Goal: Task Accomplishment & Management: Use online tool/utility

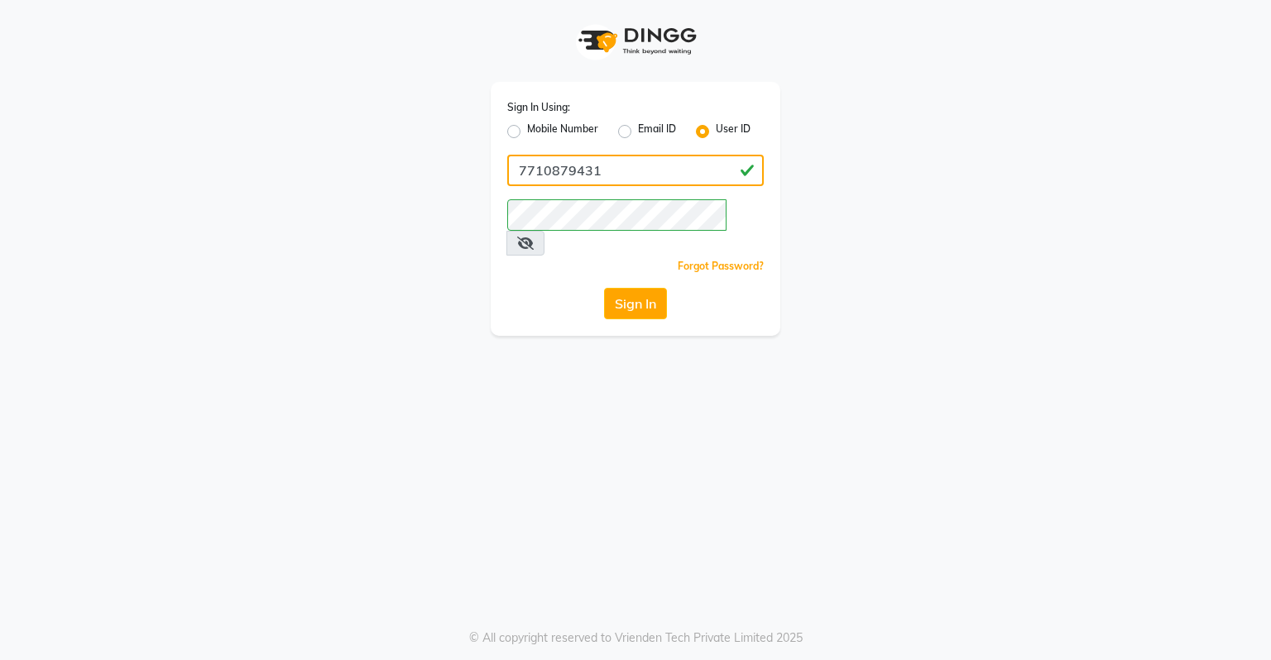
click at [597, 166] on input "7710879431" at bounding box center [635, 170] width 256 height 31
type input "7"
click at [553, 288] on div "Sign In" at bounding box center [635, 303] width 256 height 31
click at [616, 288] on button "Sign In" at bounding box center [635, 303] width 63 height 31
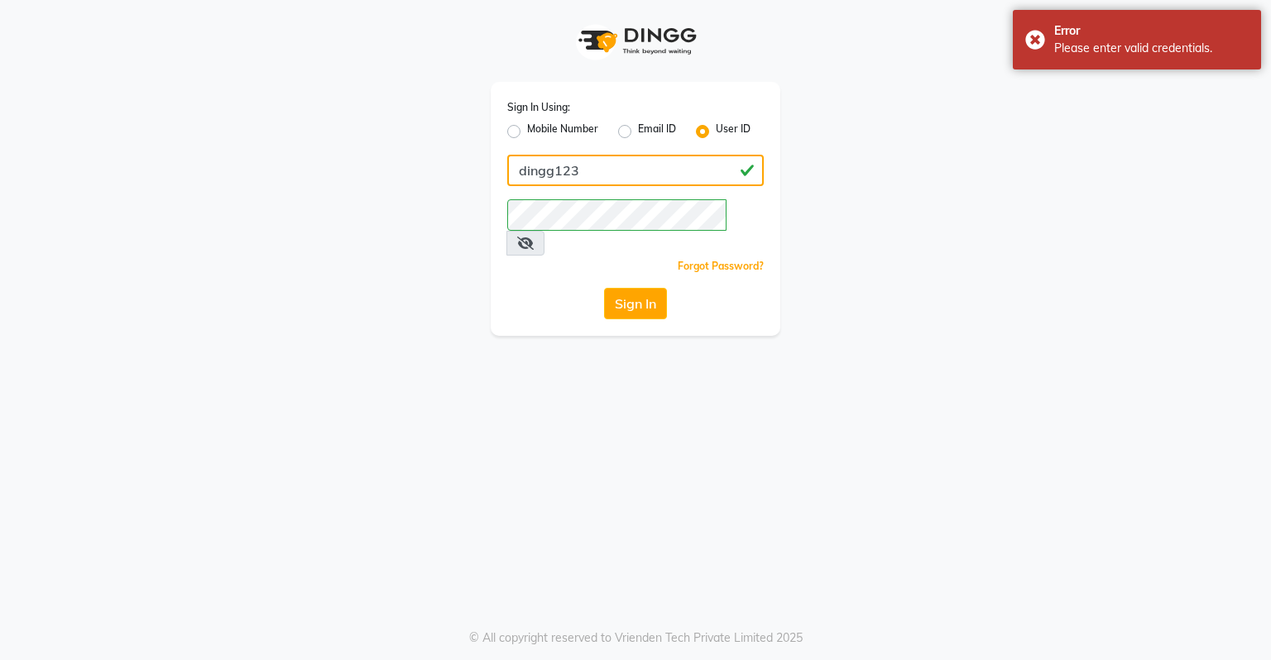
click at [522, 177] on input "dingg123" at bounding box center [635, 170] width 256 height 31
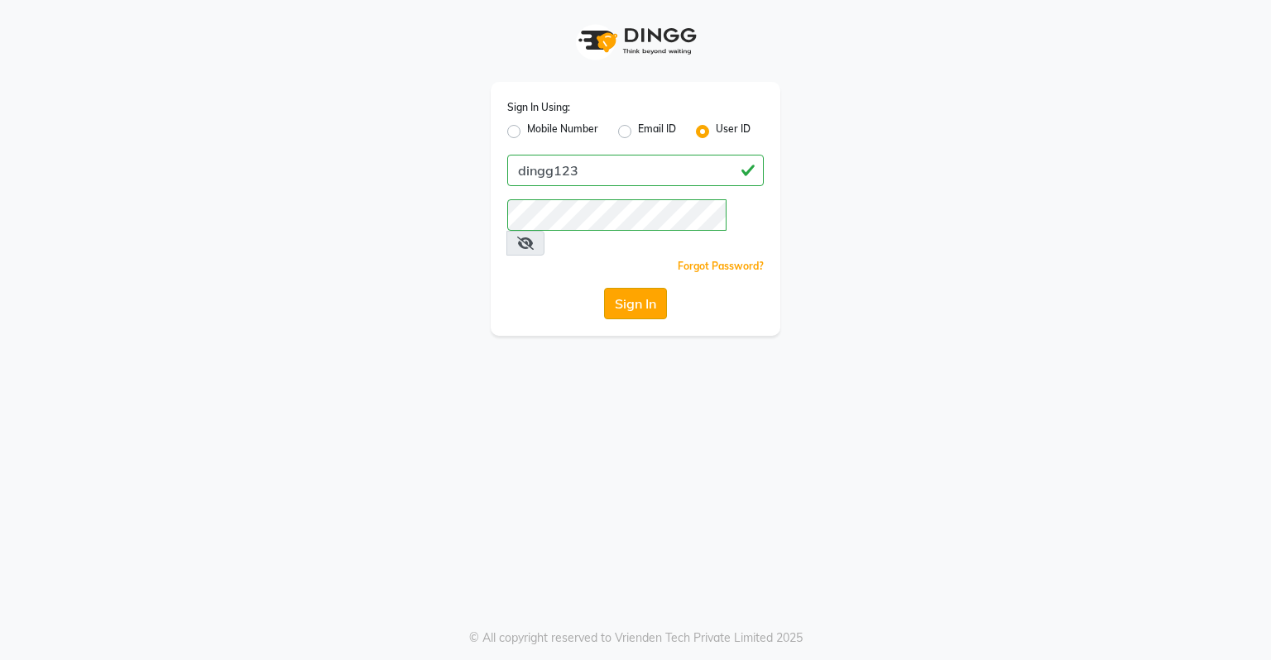
click at [645, 288] on button "Sign In" at bounding box center [635, 303] width 63 height 31
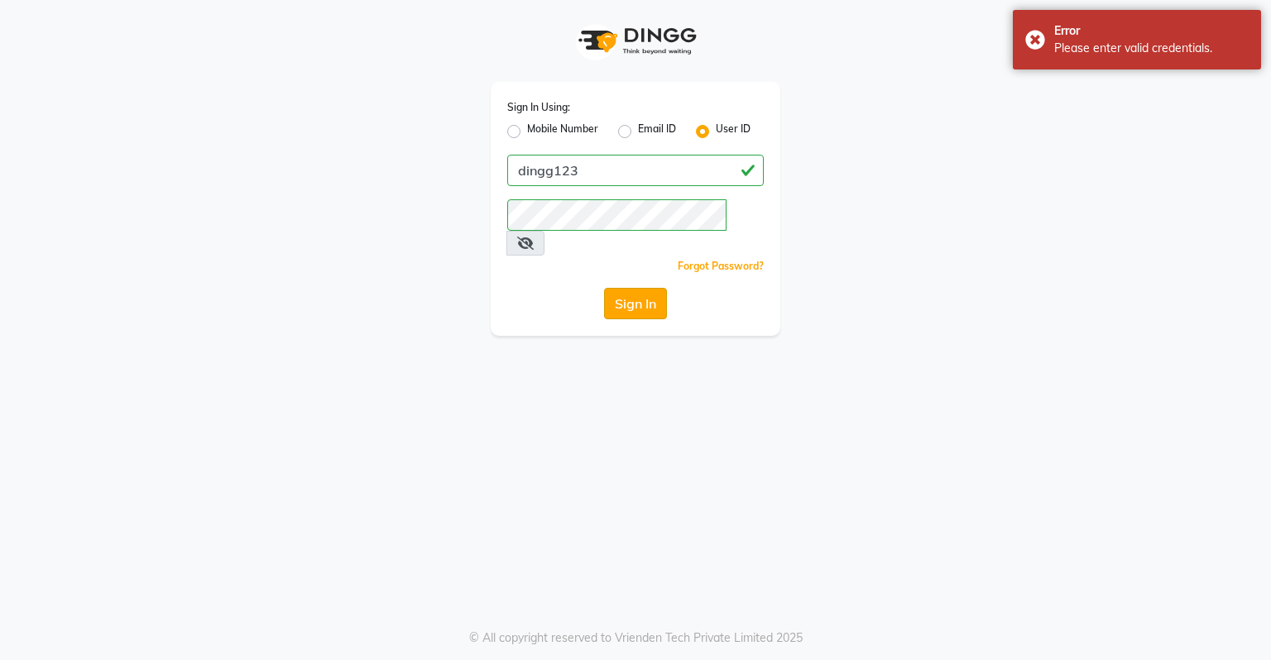
click at [643, 290] on button "Sign In" at bounding box center [635, 303] width 63 height 31
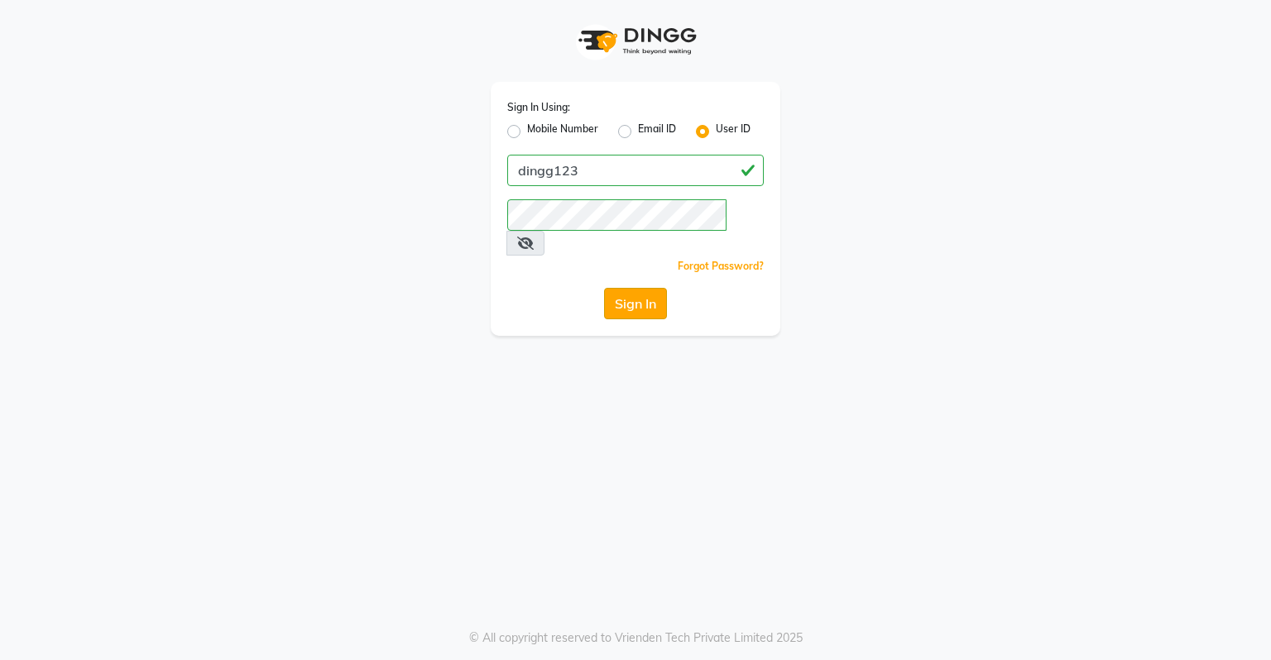
click at [628, 288] on button "Sign In" at bounding box center [635, 303] width 63 height 31
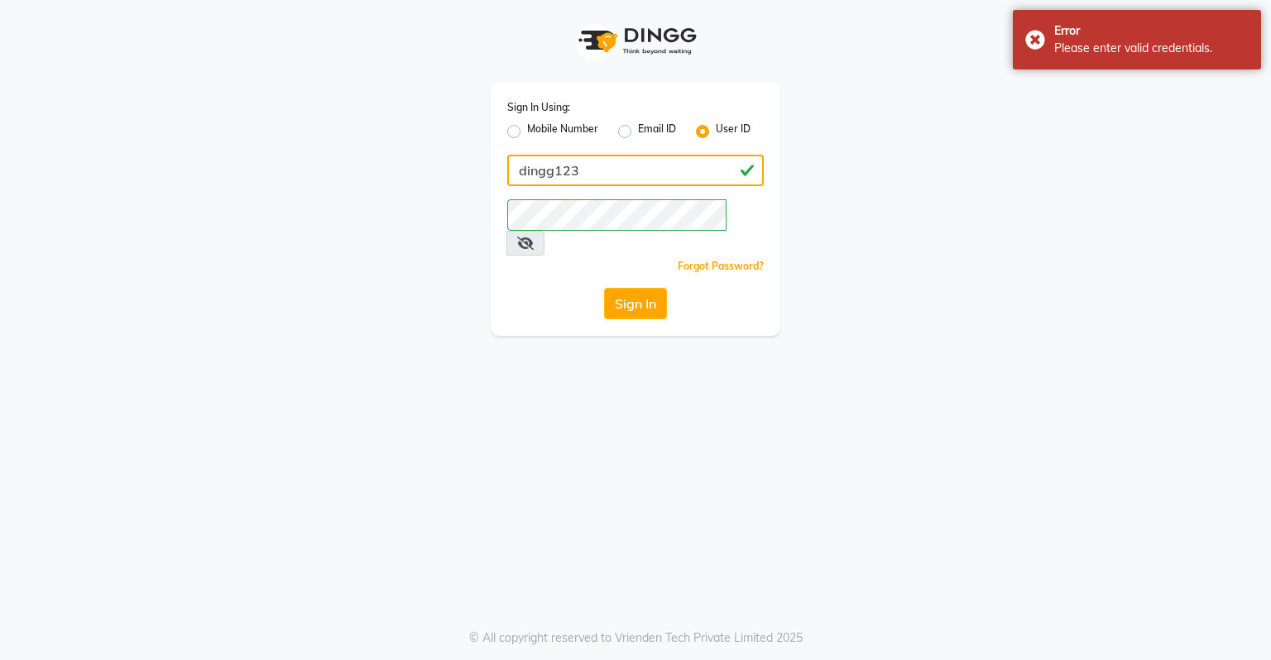
click at [551, 172] on input "dingg123" at bounding box center [635, 170] width 256 height 31
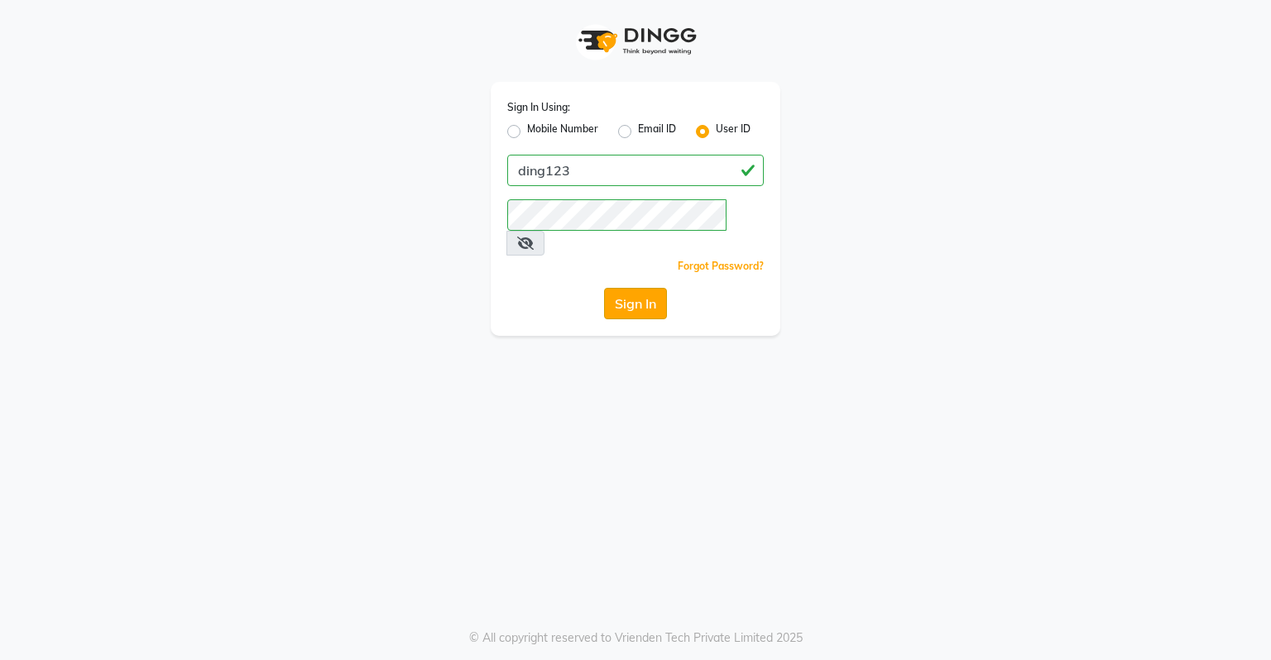
click at [641, 288] on button "Sign In" at bounding box center [635, 303] width 63 height 31
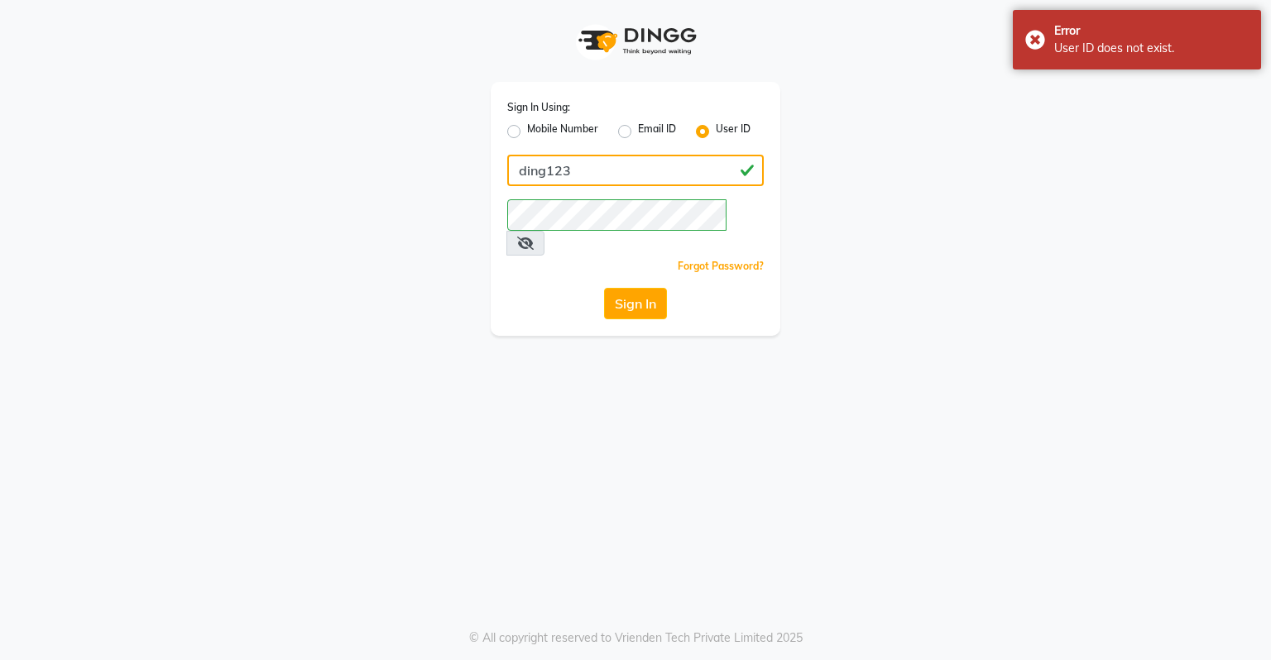
click at [547, 170] on input "ding123" at bounding box center [635, 170] width 256 height 31
click at [645, 288] on button "Sign In" at bounding box center [635, 303] width 63 height 31
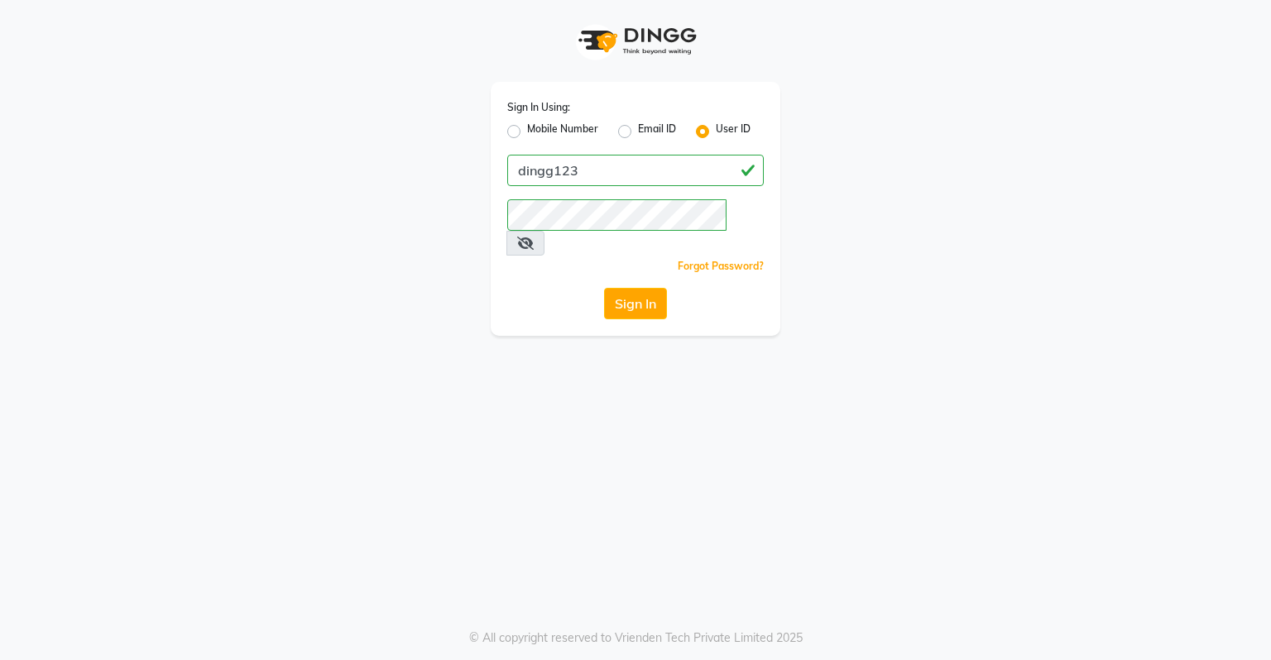
click at [544, 231] on span at bounding box center [525, 243] width 38 height 25
click at [534, 237] on icon at bounding box center [525, 243] width 17 height 13
click at [555, 295] on div "Sign In" at bounding box center [635, 303] width 256 height 31
click at [645, 288] on button "Sign In" at bounding box center [635, 303] width 63 height 31
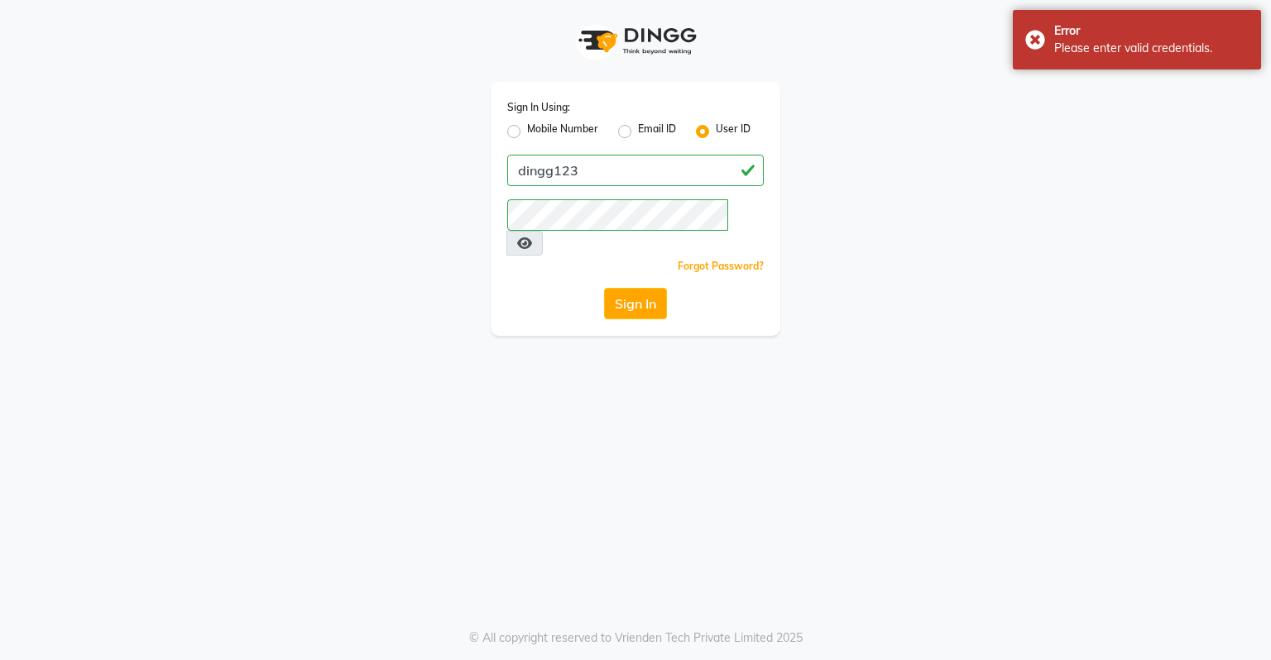
click at [534, 301] on div "Sign In Using: Mobile Number Email ID User ID dingg123 Remember me Forgot Passw…" at bounding box center [636, 209] width 290 height 254
click at [655, 288] on button "Sign In" at bounding box center [635, 303] width 63 height 31
click at [642, 288] on button "Sign In" at bounding box center [635, 303] width 63 height 31
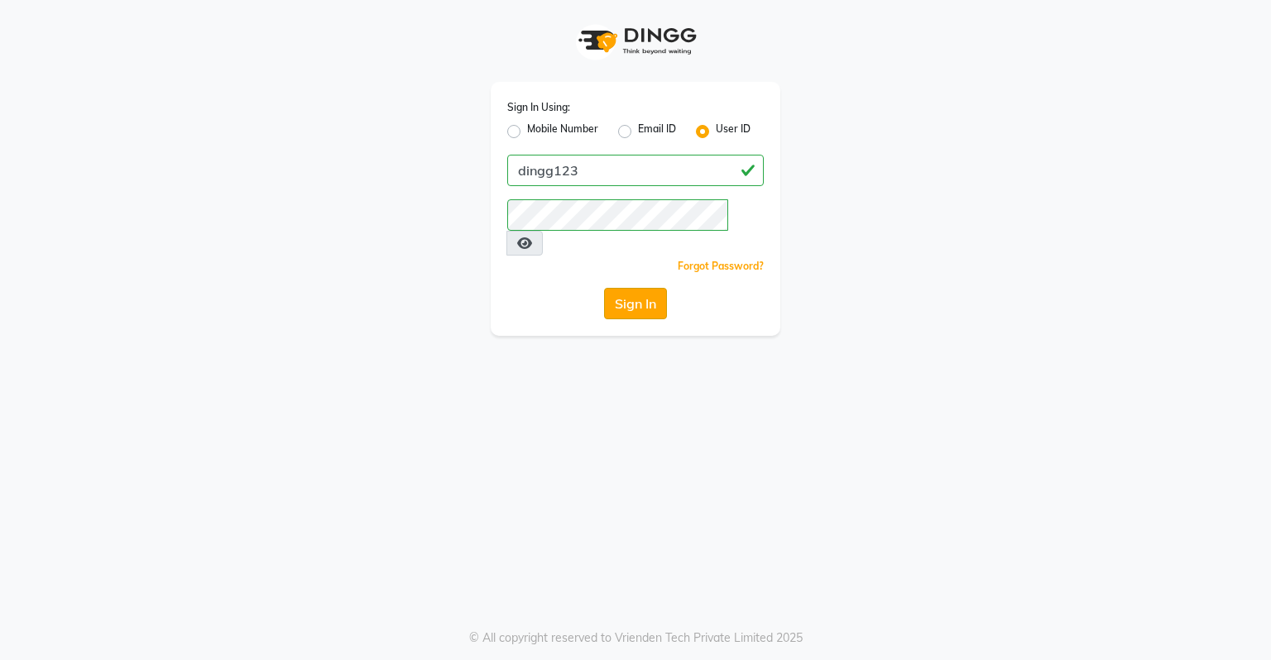
click at [625, 288] on button "Sign In" at bounding box center [635, 303] width 63 height 31
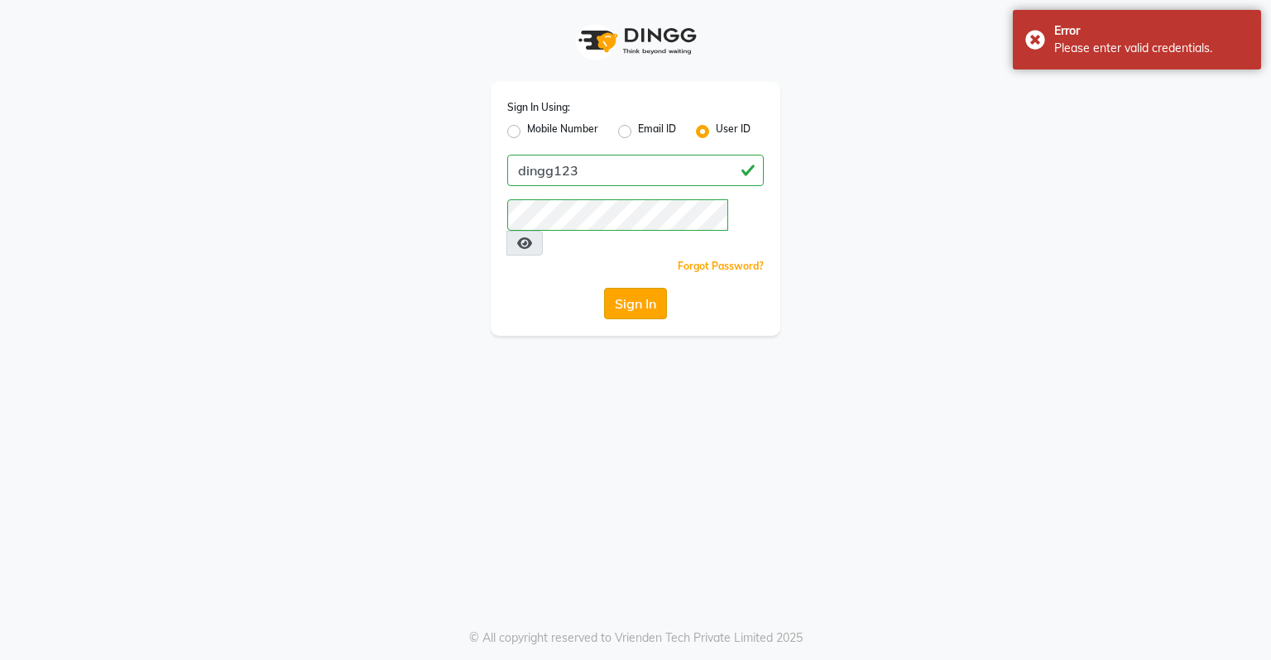
click at [625, 288] on button "Sign In" at bounding box center [635, 303] width 63 height 31
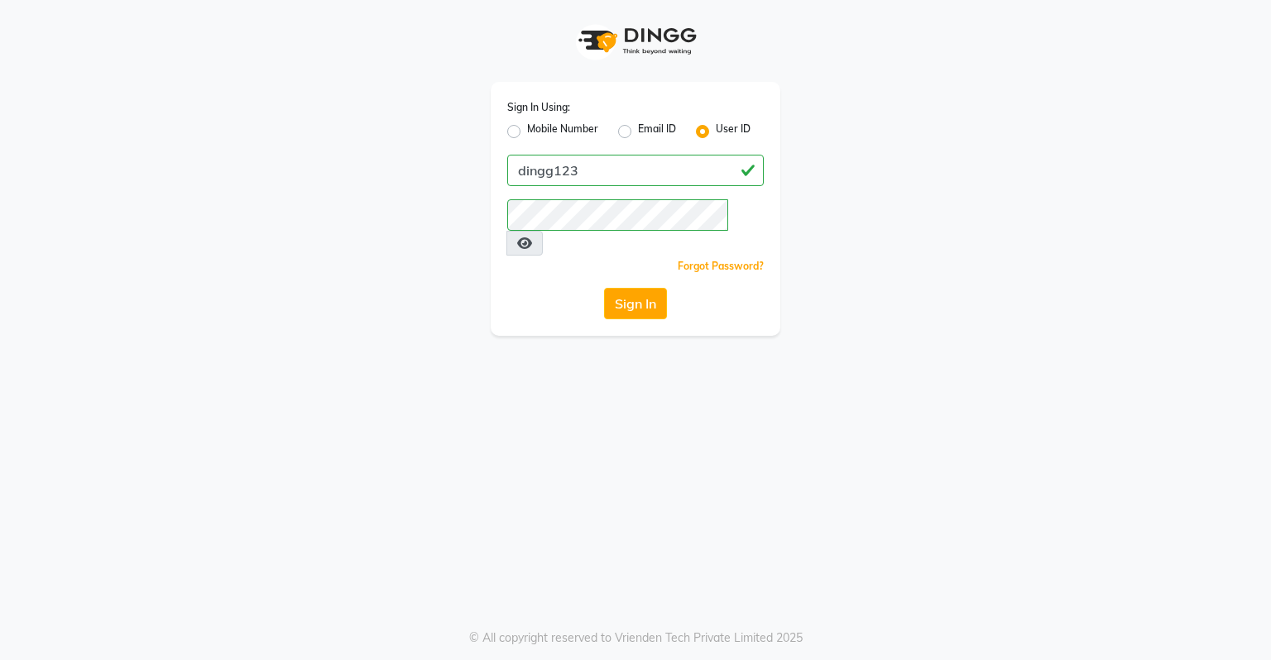
click at [539, 260] on div "Sign In Using: Mobile Number Email ID User ID dingg123 Remember me Forgot Passw…" at bounding box center [636, 209] width 290 height 254
click at [651, 288] on button "Sign In" at bounding box center [635, 303] width 63 height 31
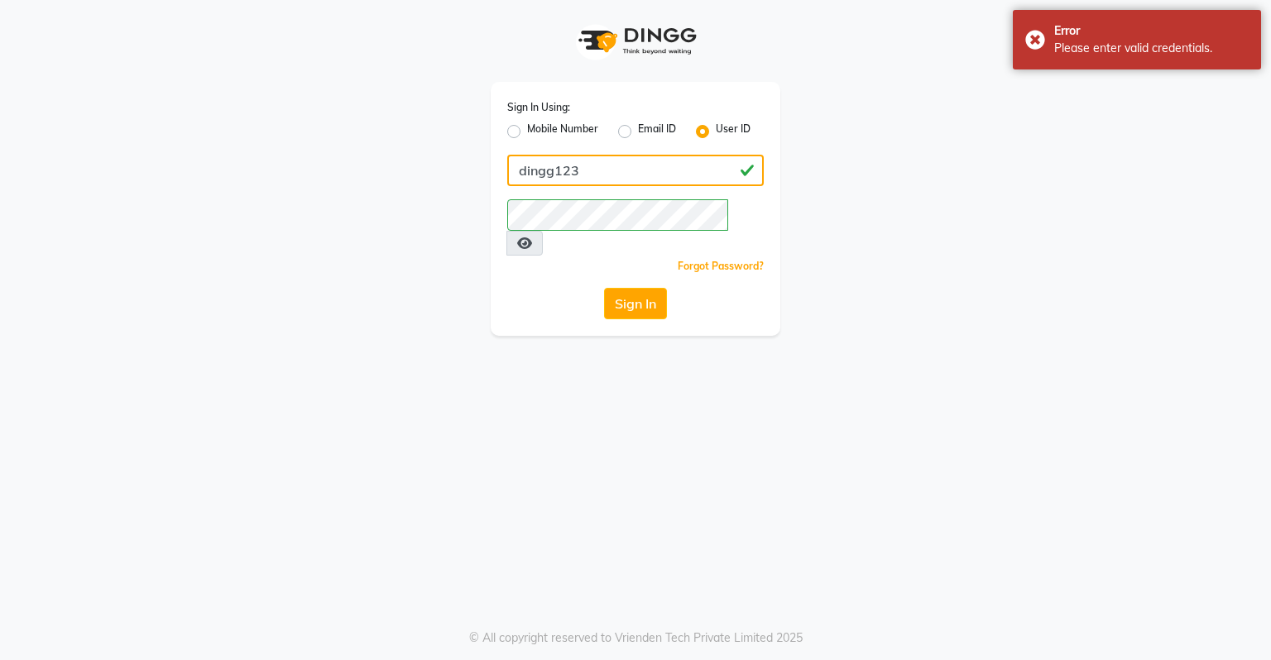
click at [601, 171] on input "dingg123" at bounding box center [635, 170] width 256 height 31
type input "d"
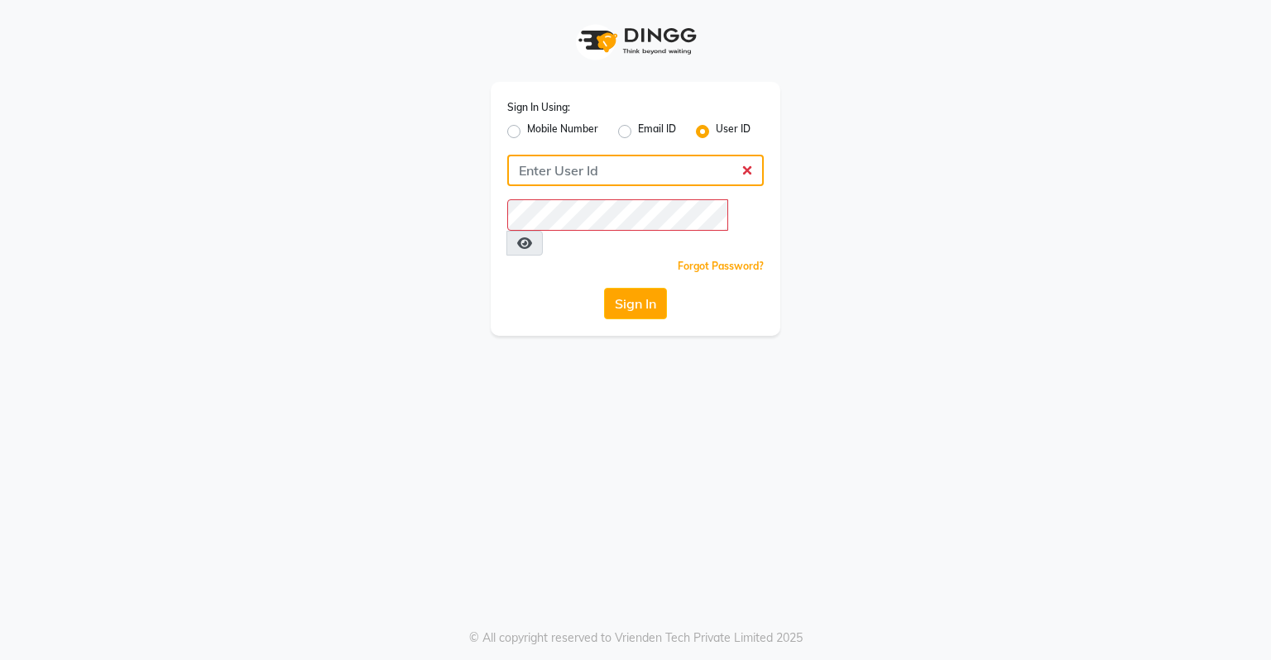
click at [570, 164] on input "Username" at bounding box center [635, 170] width 256 height 31
type input "7710879431"
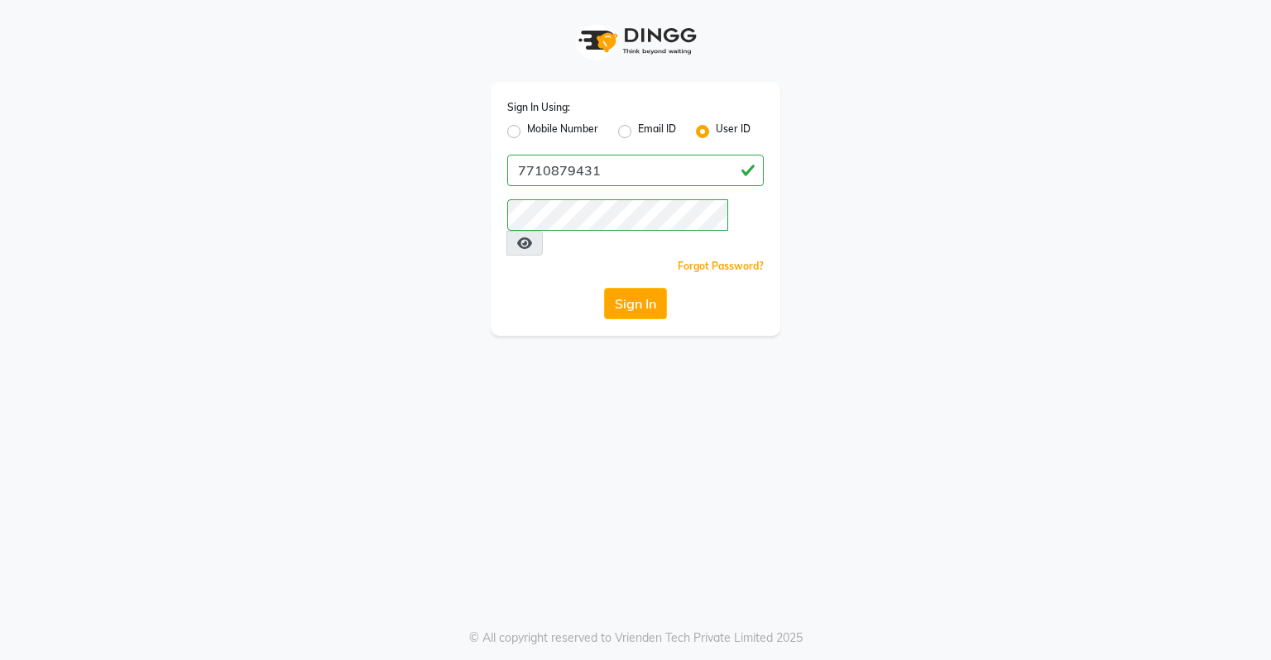
click at [527, 134] on label "Mobile Number" at bounding box center [562, 132] width 71 height 20
click at [527, 132] on input "Mobile Number" at bounding box center [532, 127] width 11 height 11
radio input "true"
radio input "false"
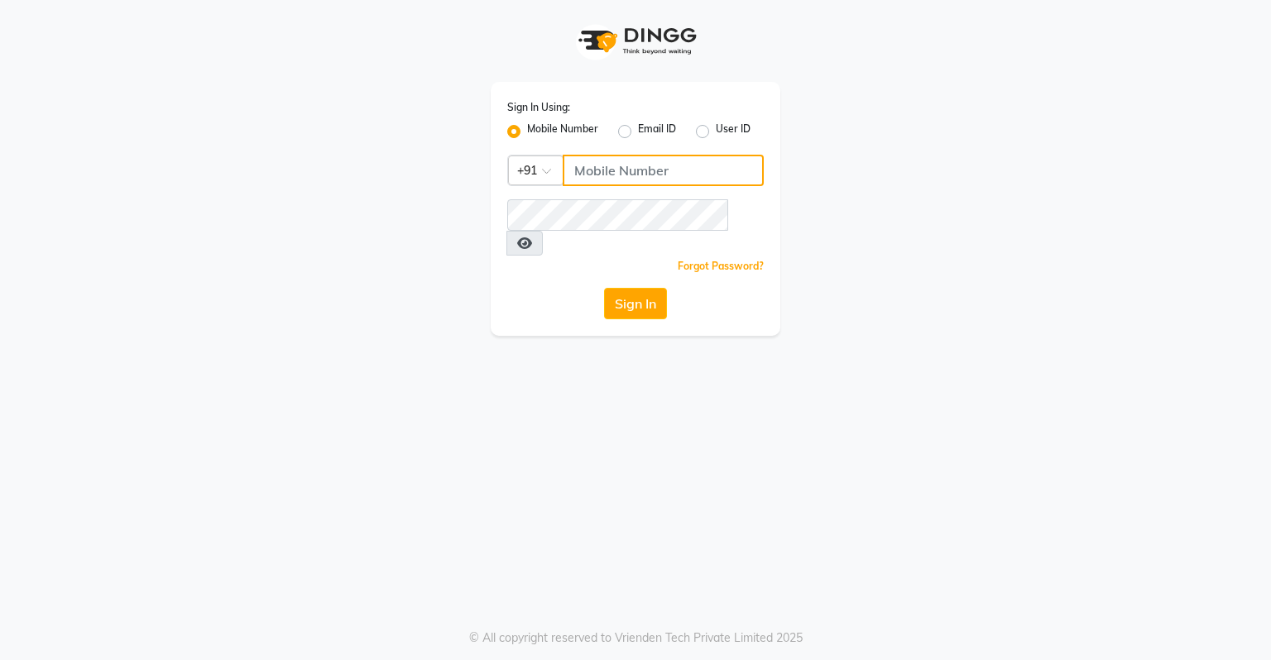
click at [594, 180] on input "Username" at bounding box center [663, 170] width 201 height 31
type input "7710879431"
click at [627, 290] on button "Sign In" at bounding box center [635, 303] width 63 height 31
